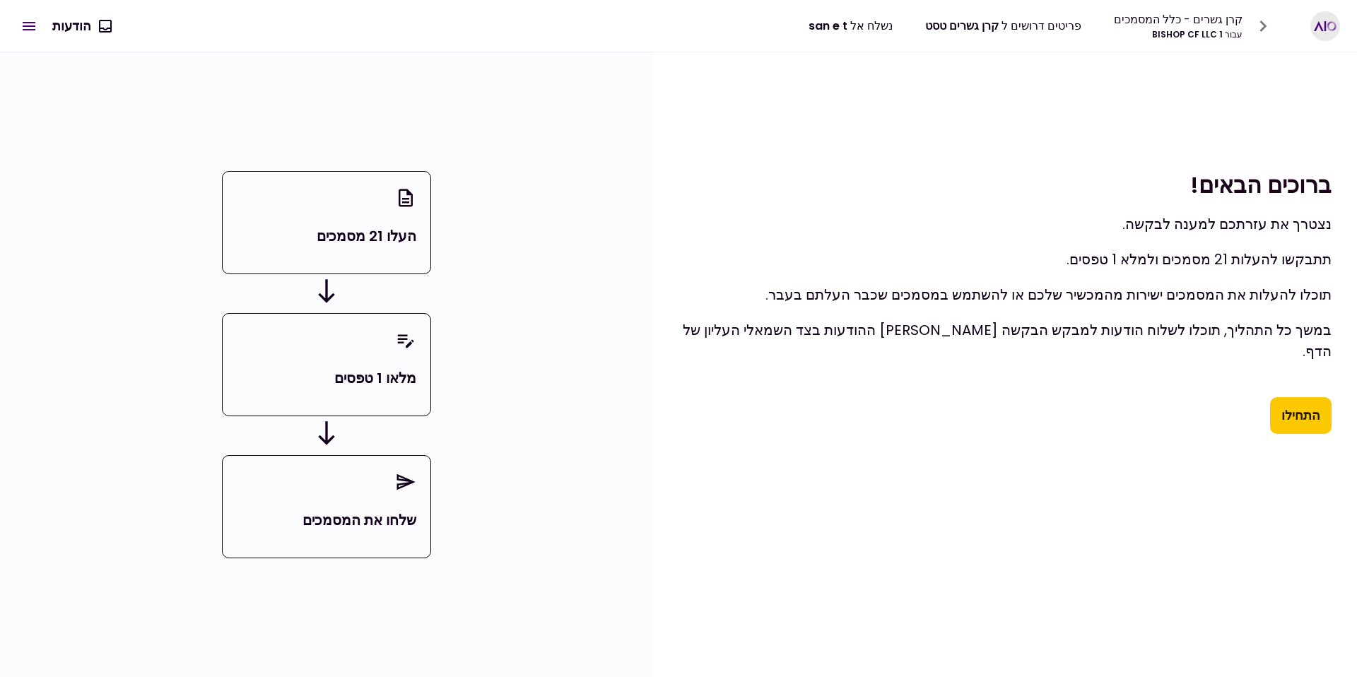
click at [1280, 398] on button "התחילו" at bounding box center [1300, 415] width 61 height 37
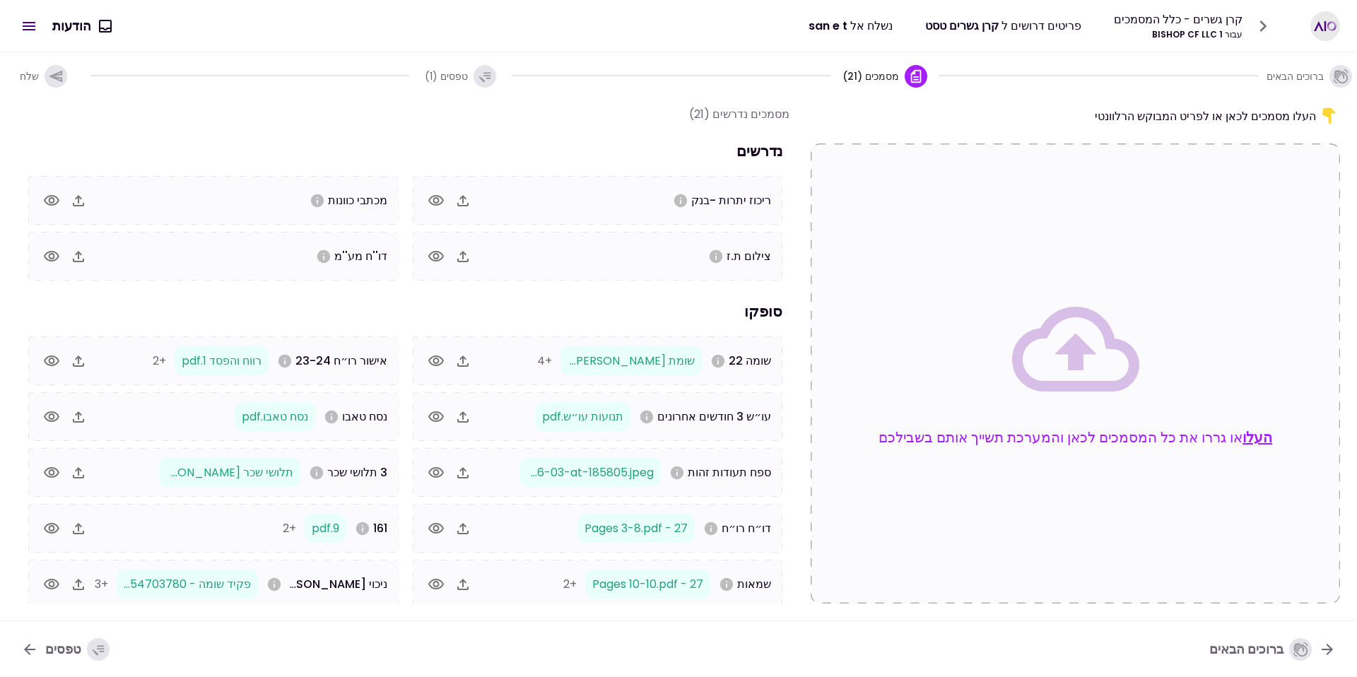
click at [1242, 427] on button "העלו" at bounding box center [1257, 437] width 30 height 21
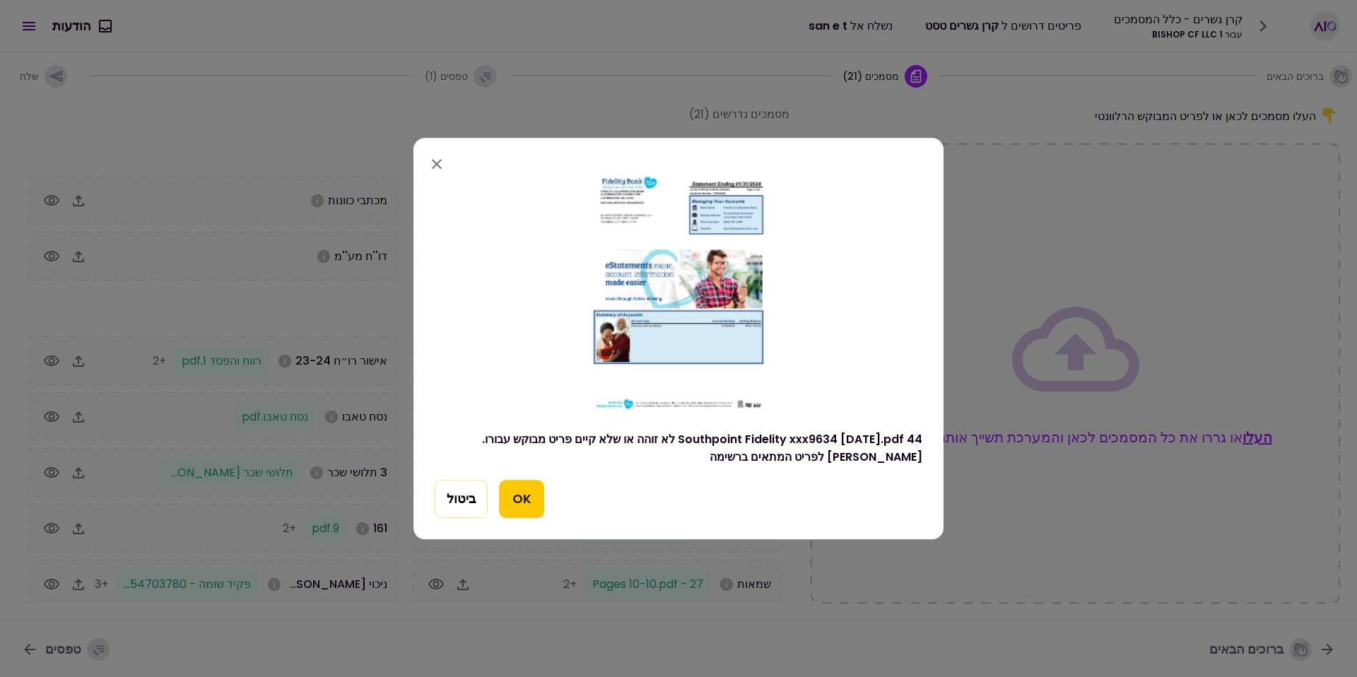
click at [506, 492] on button "OK" at bounding box center [521, 499] width 45 height 38
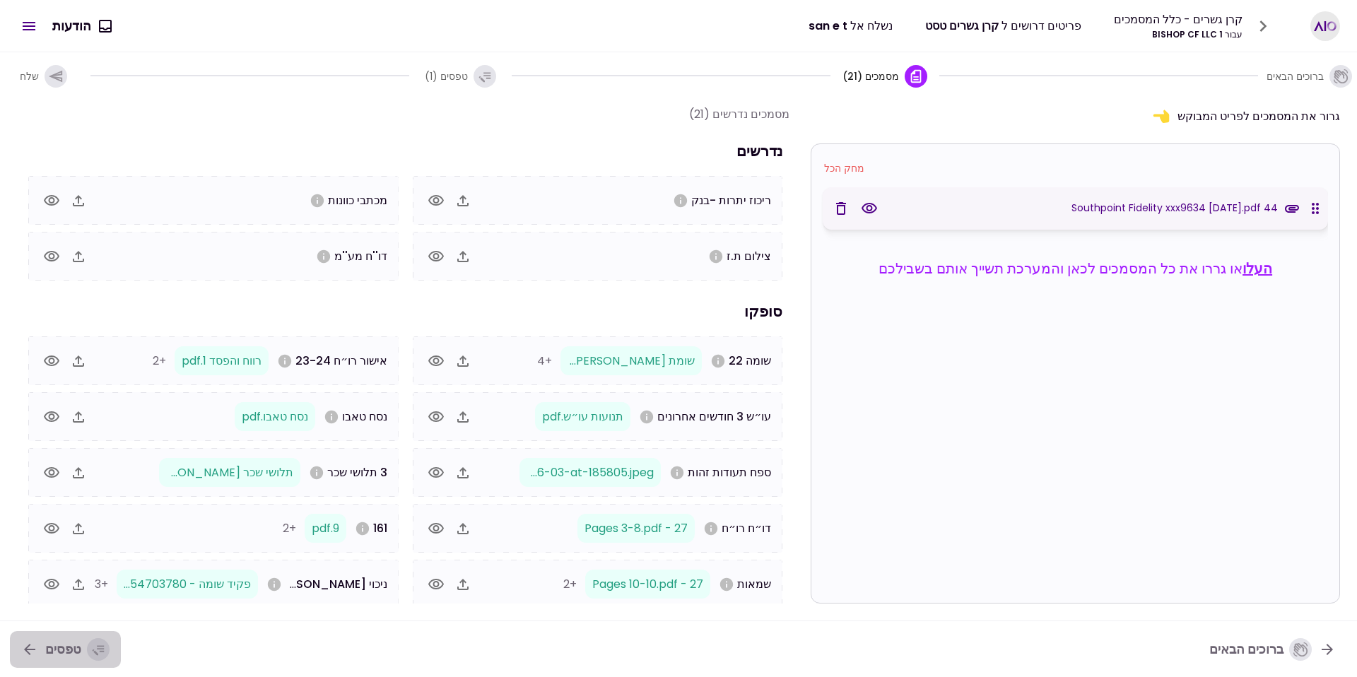
click at [76, 645] on div "טפסים" at bounding box center [77, 649] width 64 height 23
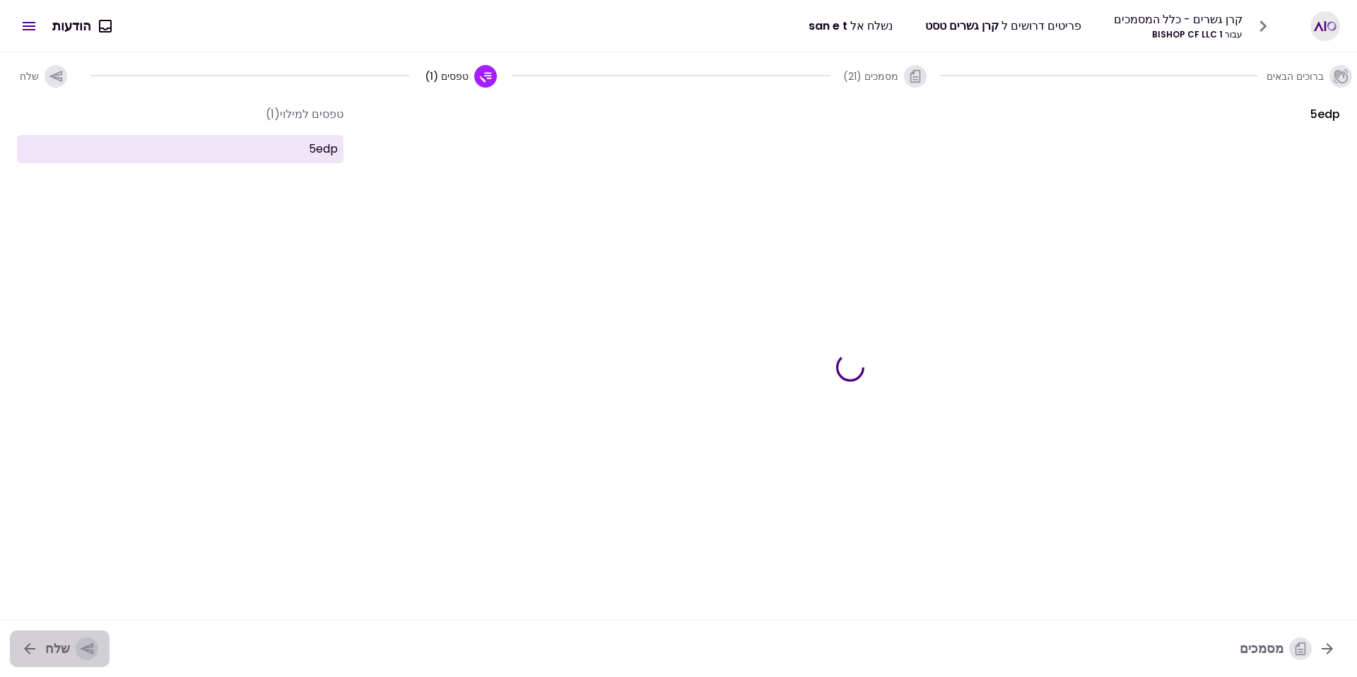
click at [76, 645] on div "button" at bounding box center [87, 648] width 23 height 23
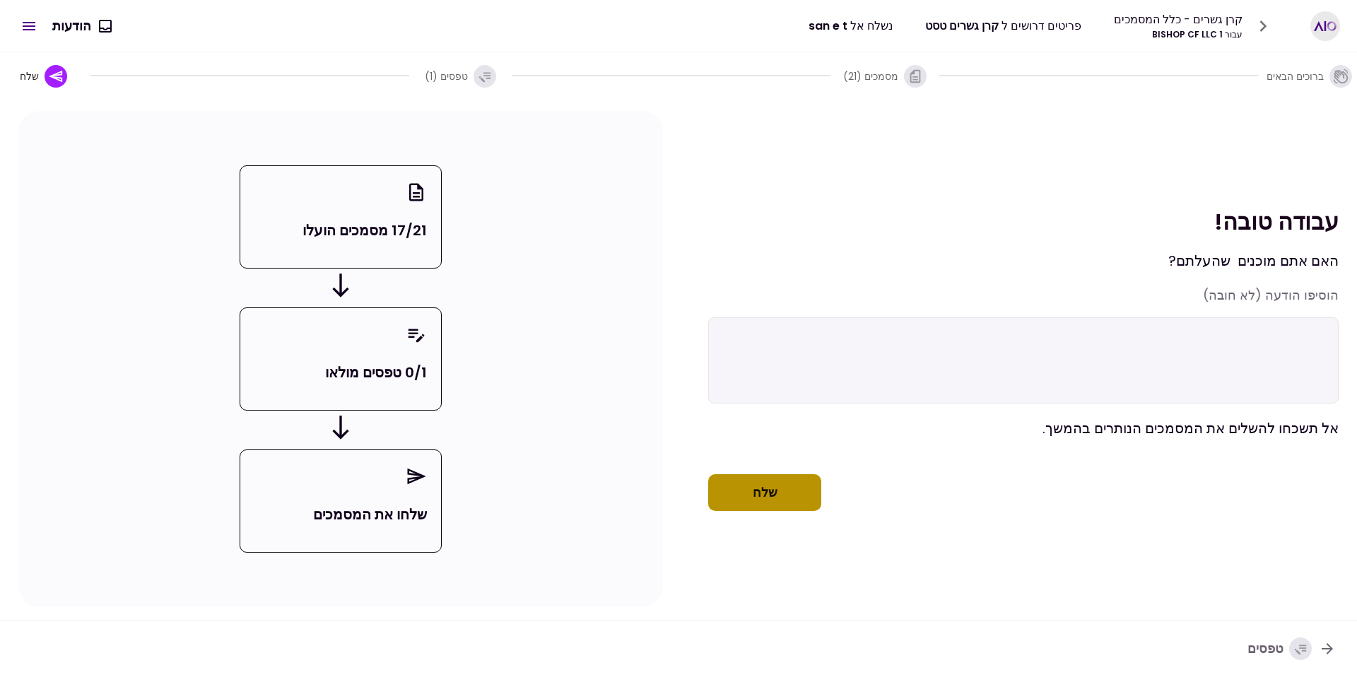
click at [783, 511] on button "שלח" at bounding box center [764, 492] width 113 height 37
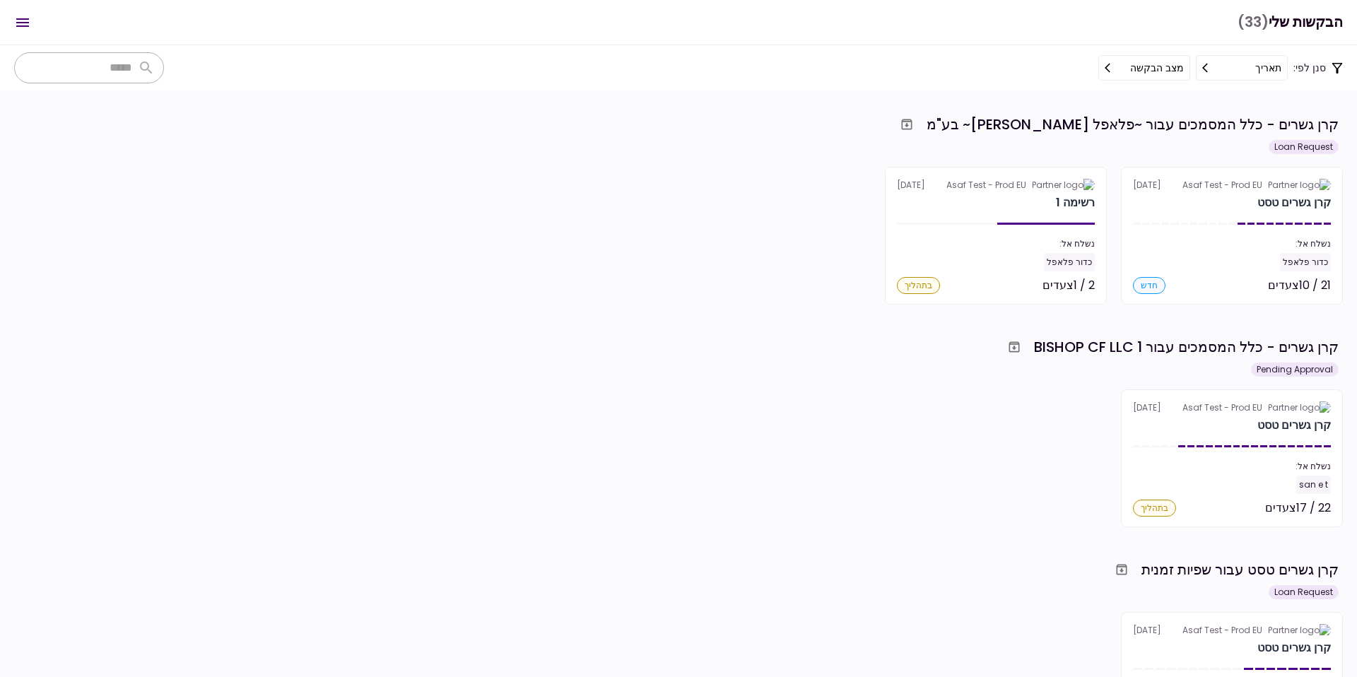
click at [764, 314] on section "קרן גשרים - כלל המסמכים עבור ~פלאפל דבורה~ בע"מ Loan Request Asaf Test - Prod E…" at bounding box center [678, 383] width 1357 height 586
click at [25, 19] on icon "Open menu" at bounding box center [22, 22] width 17 height 17
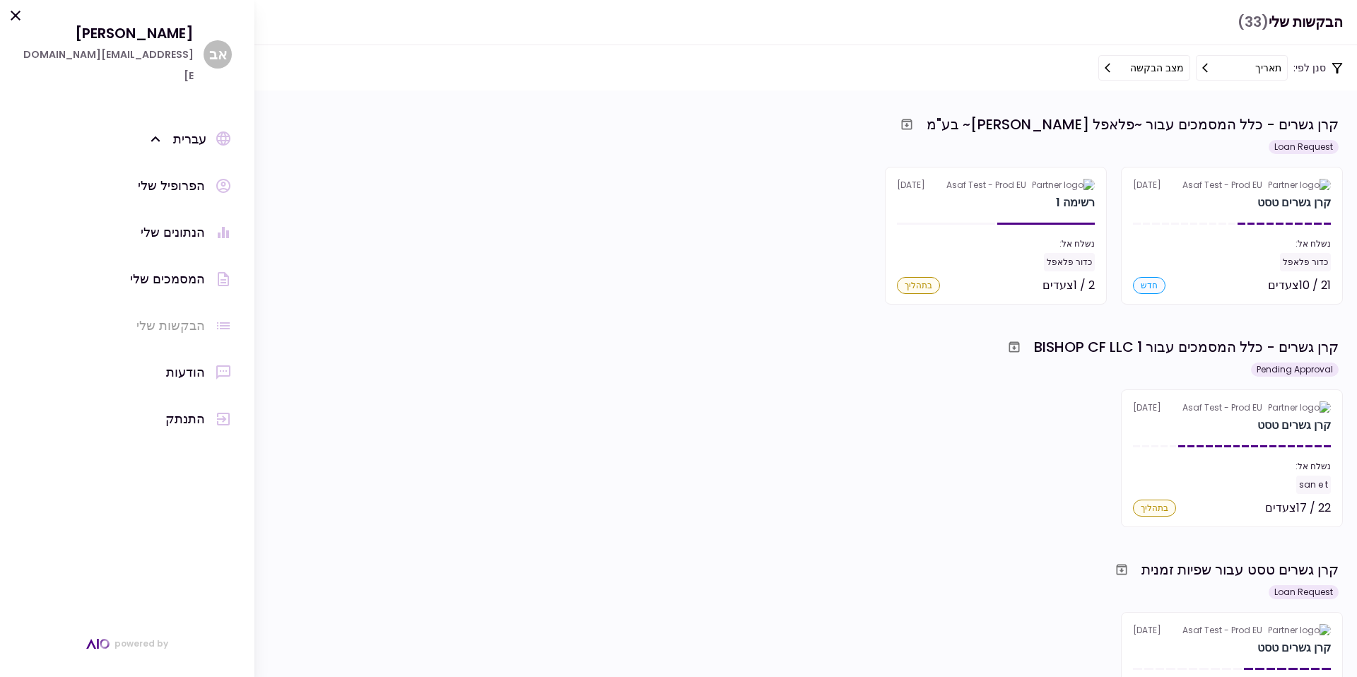
click at [196, 408] on div "התנתק" at bounding box center [185, 418] width 40 height 21
